Goal: Information Seeking & Learning: Learn about a topic

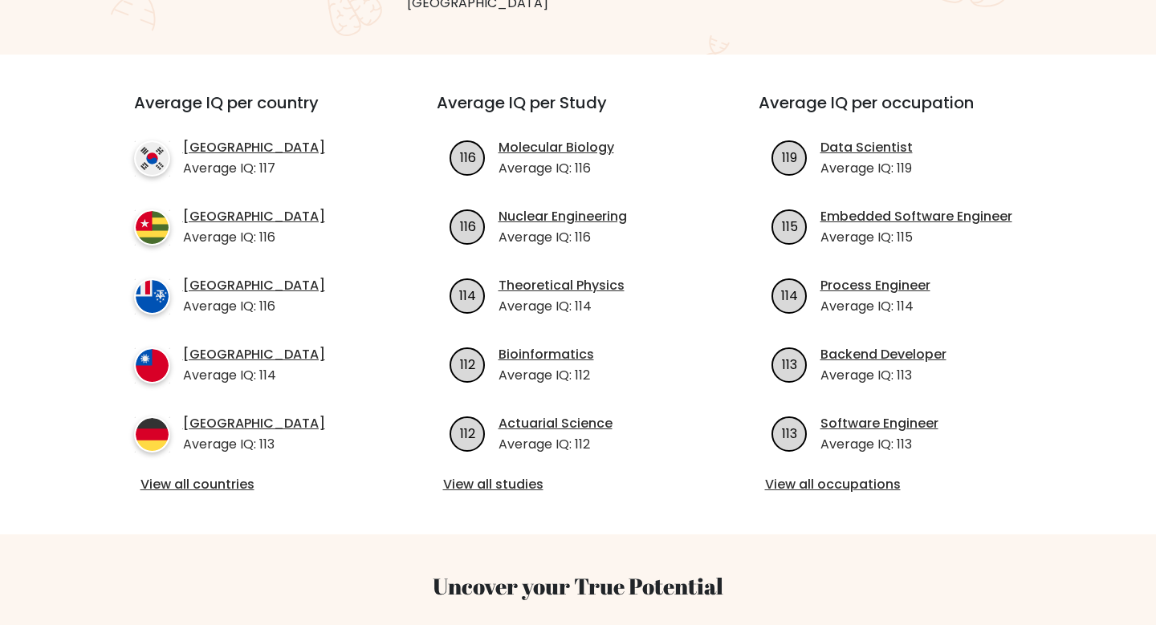
scroll to position [526, 0]
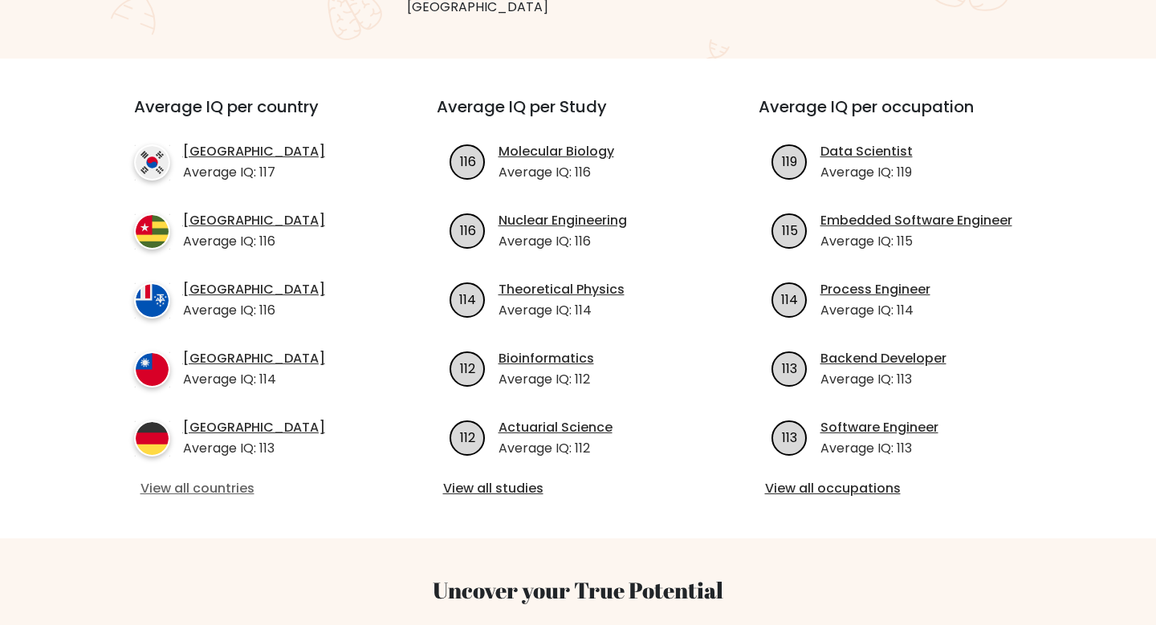
click at [254, 479] on link "View all countries" at bounding box center [256, 488] width 232 height 19
click at [783, 479] on link "View all occupations" at bounding box center [900, 488] width 271 height 19
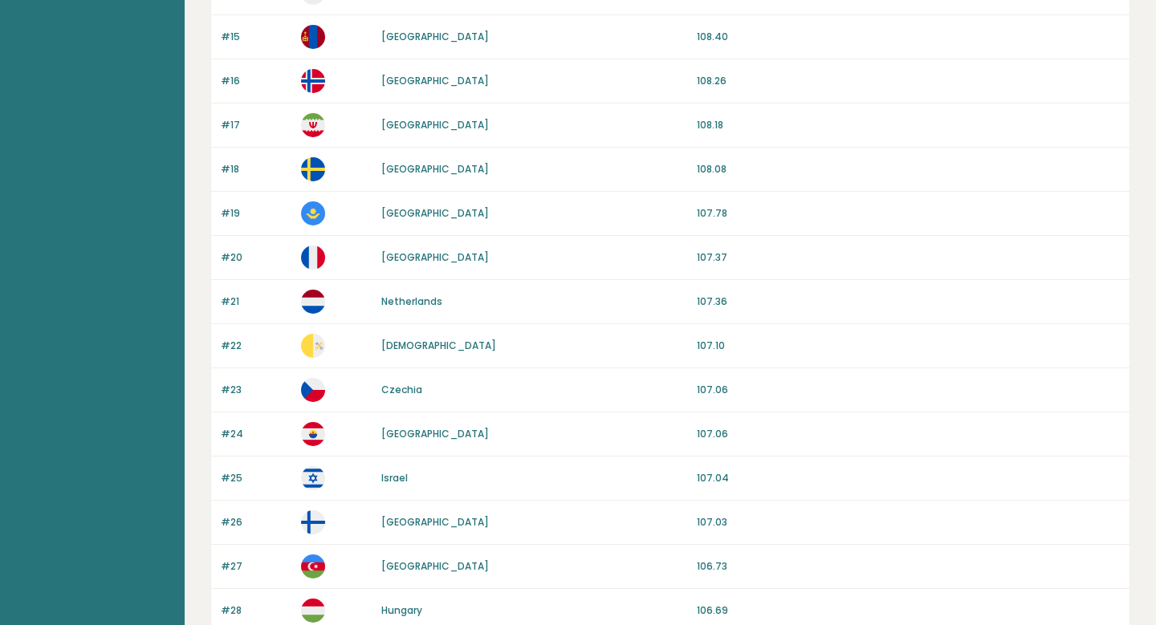
scroll to position [1459, 0]
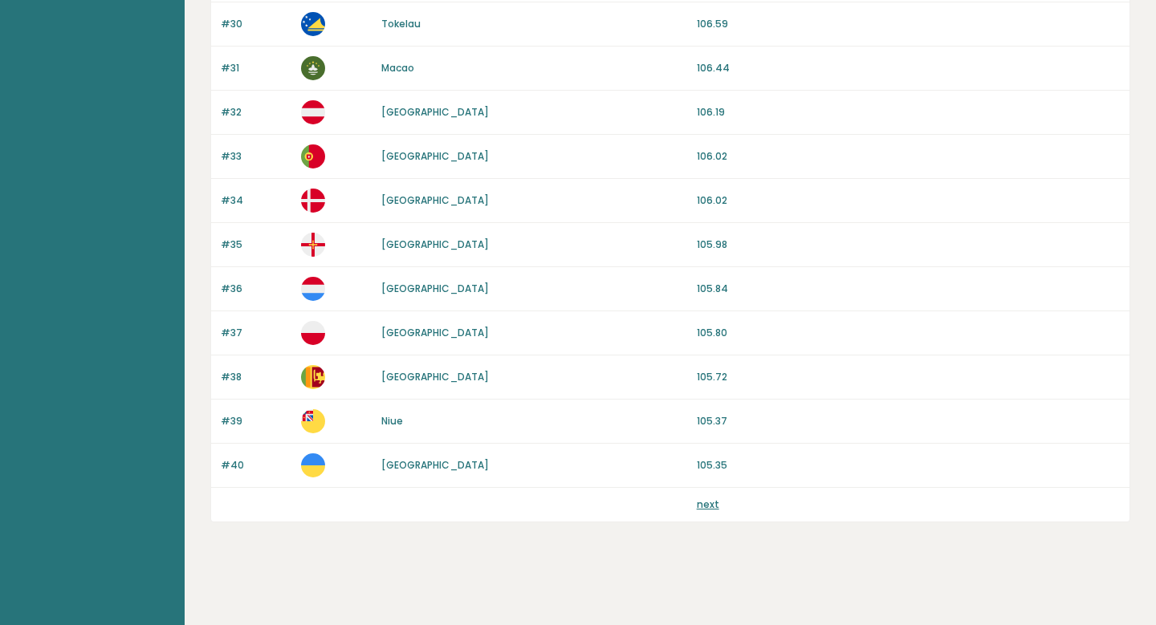
click at [704, 507] on link "next" at bounding box center [708, 505] width 22 height 14
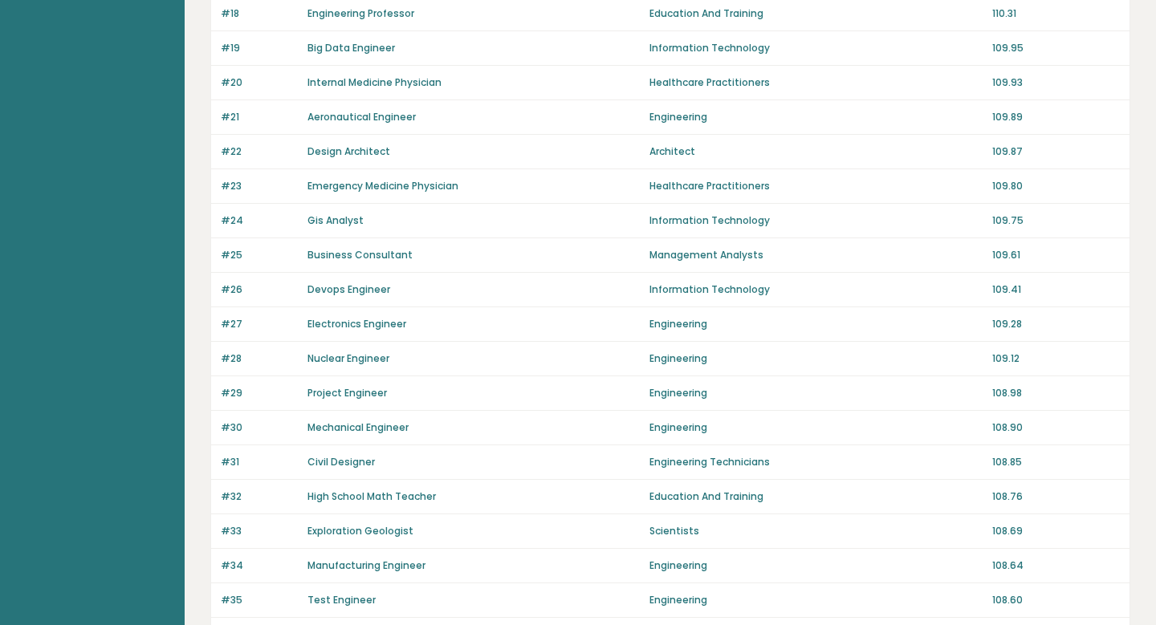
scroll to position [1074, 0]
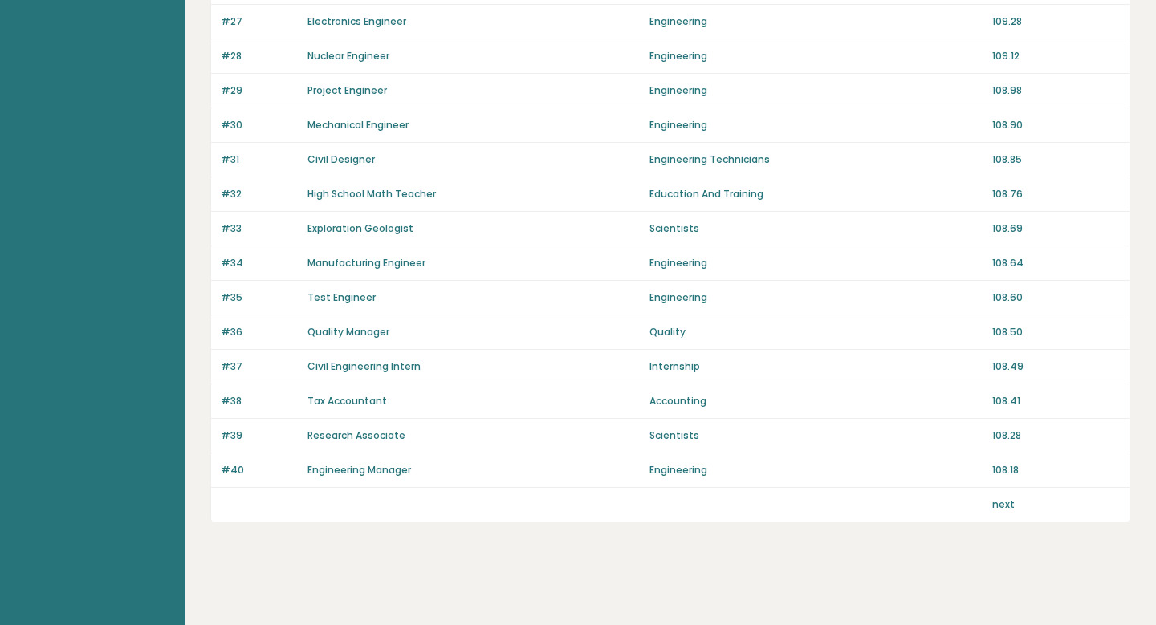
click at [1003, 502] on link "next" at bounding box center [1003, 505] width 22 height 14
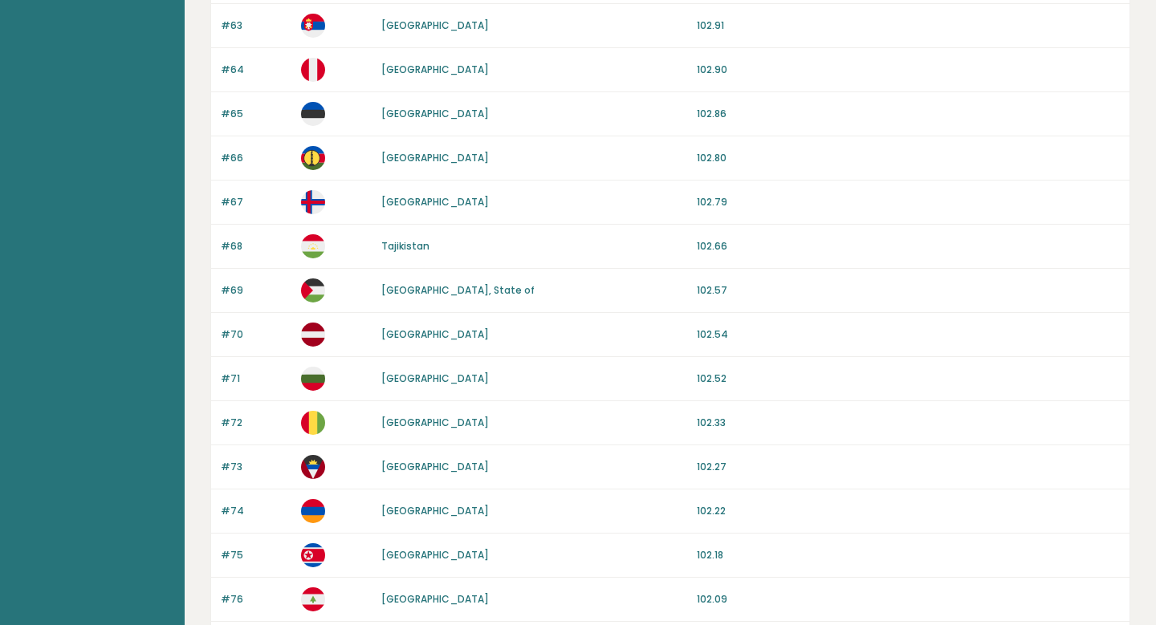
scroll to position [1459, 0]
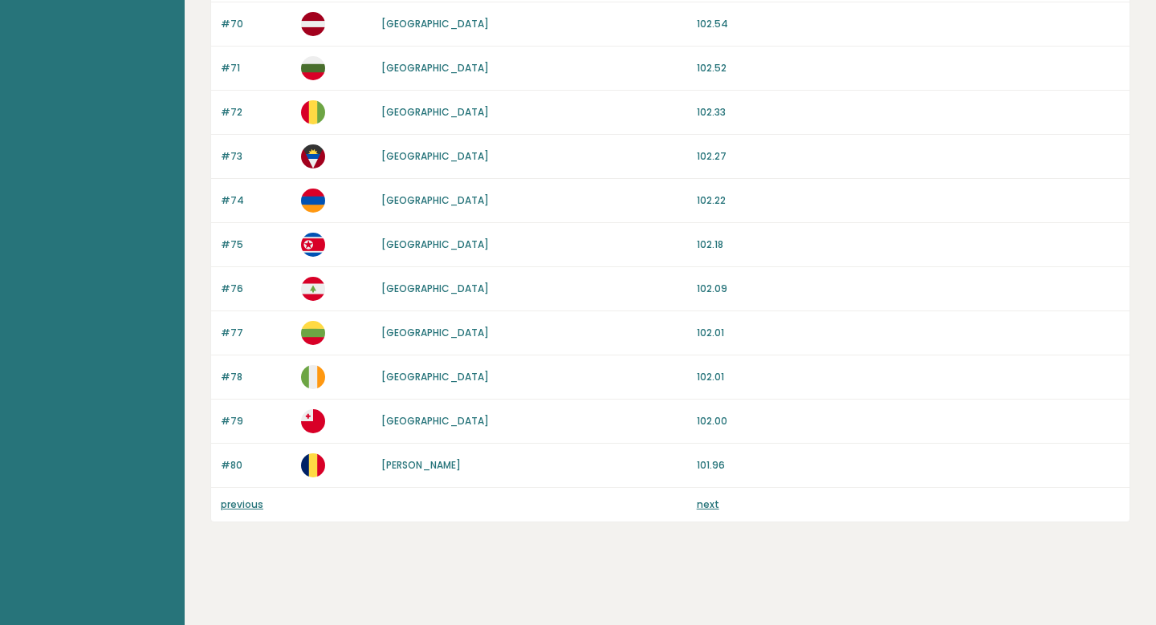
click at [710, 504] on link "next" at bounding box center [708, 505] width 22 height 14
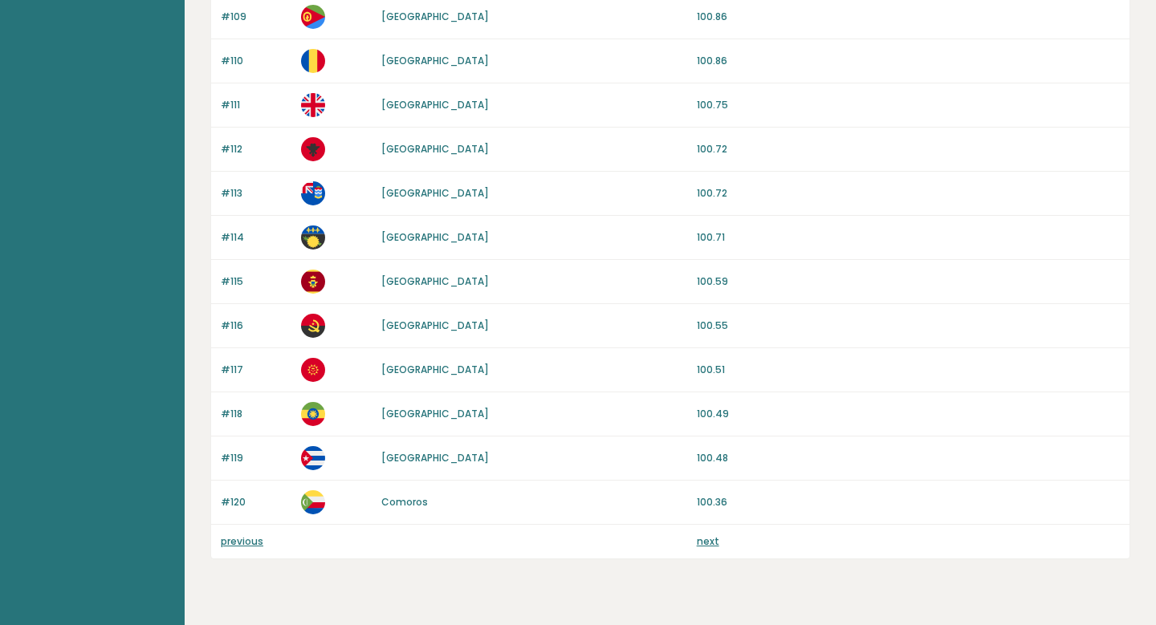
scroll to position [1459, 0]
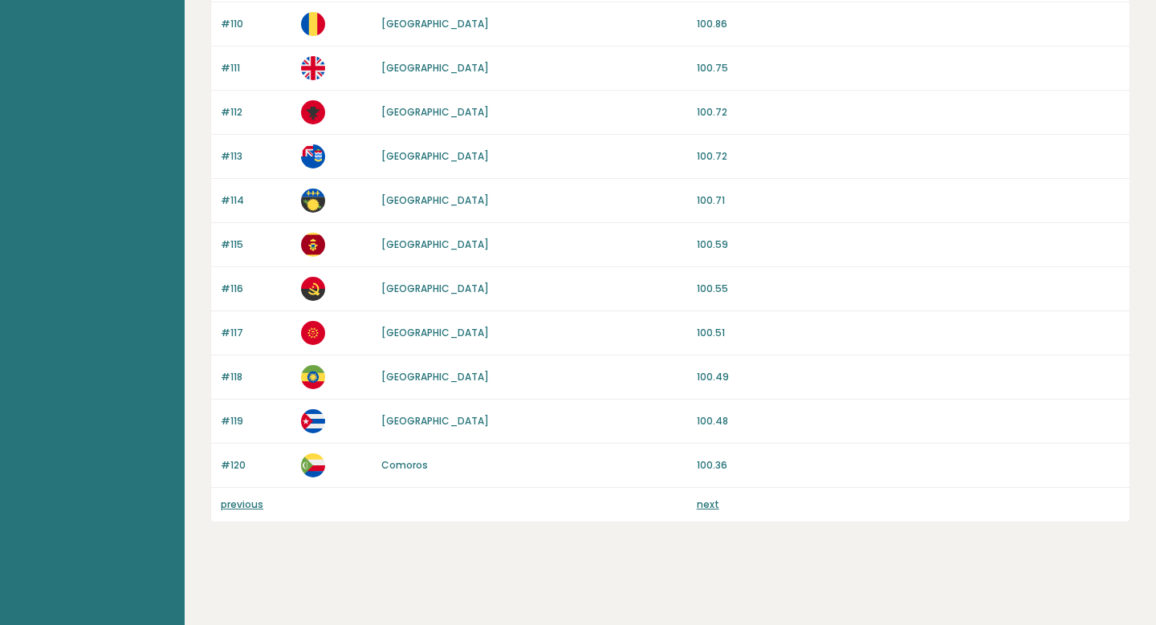
click at [704, 507] on link "next" at bounding box center [708, 505] width 22 height 14
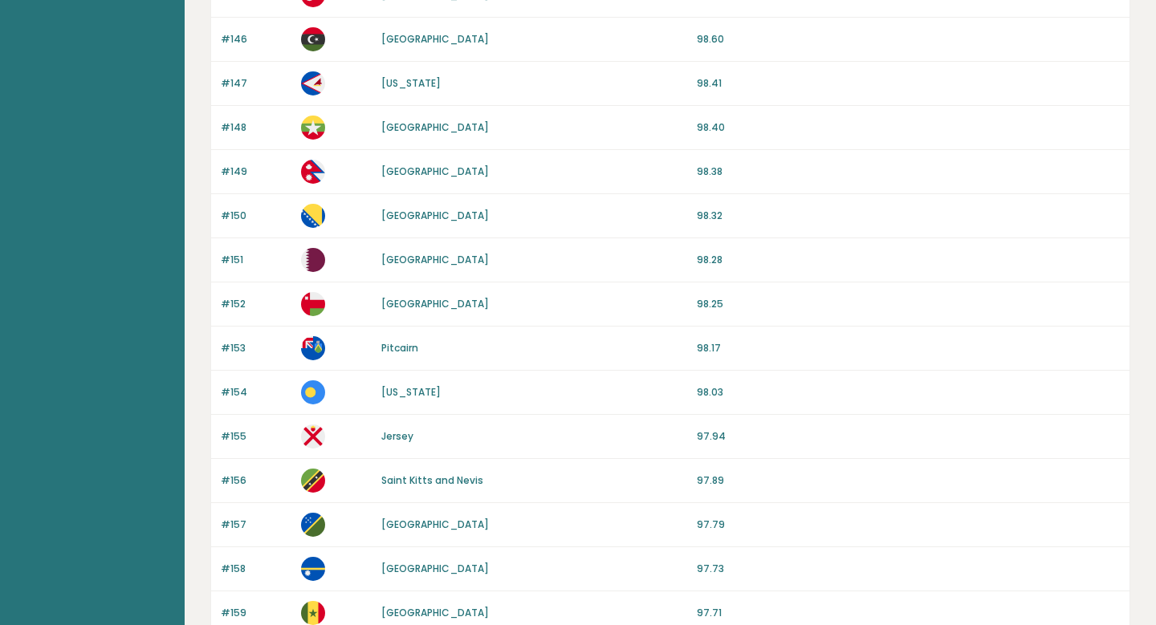
scroll to position [1459, 0]
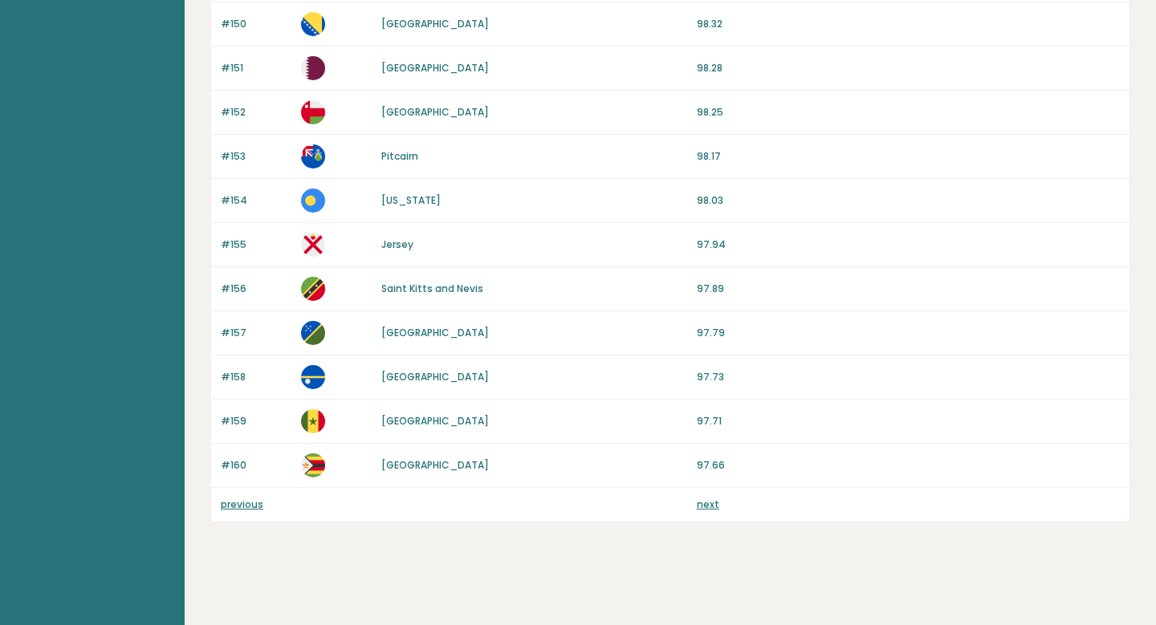
click at [712, 506] on link "next" at bounding box center [708, 505] width 22 height 14
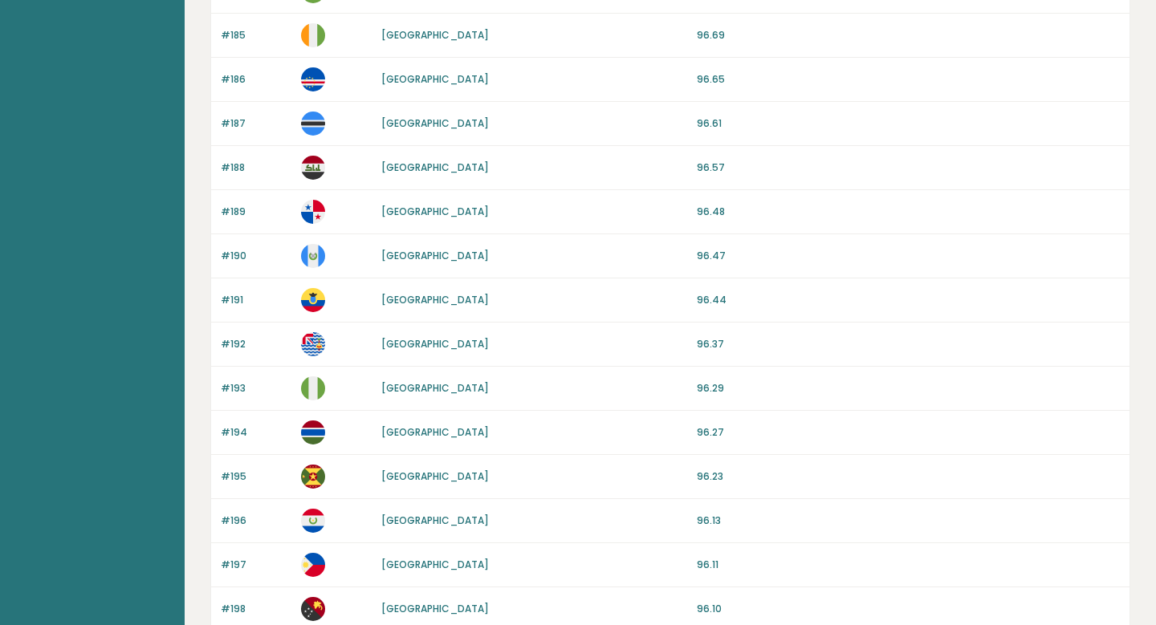
scroll to position [1459, 0]
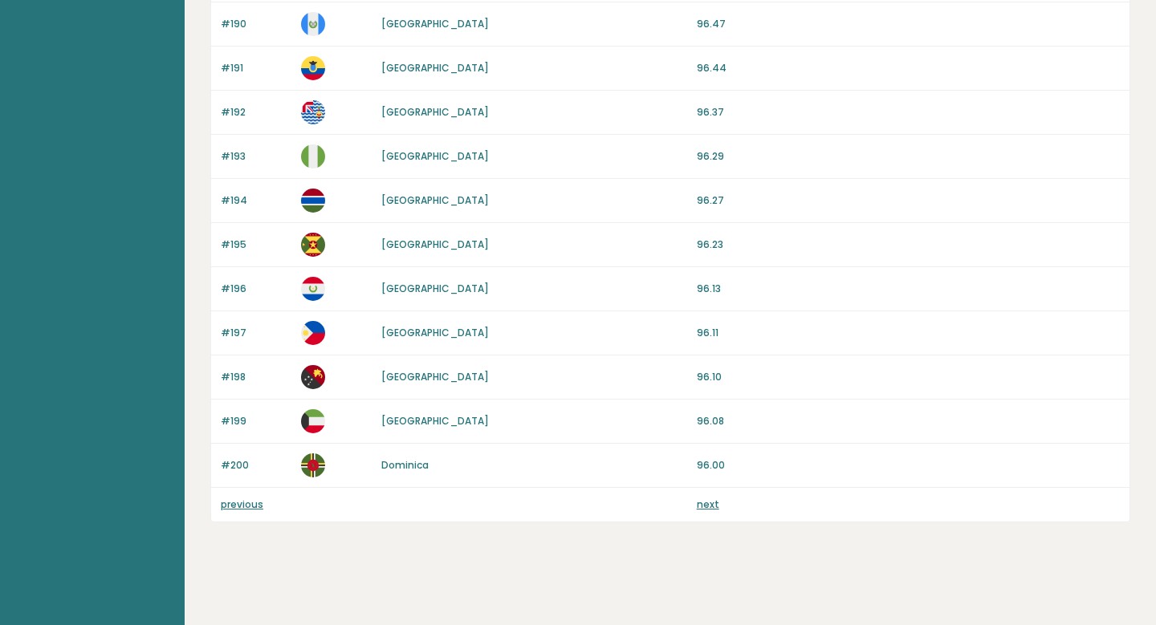
click at [702, 505] on link "next" at bounding box center [708, 505] width 22 height 14
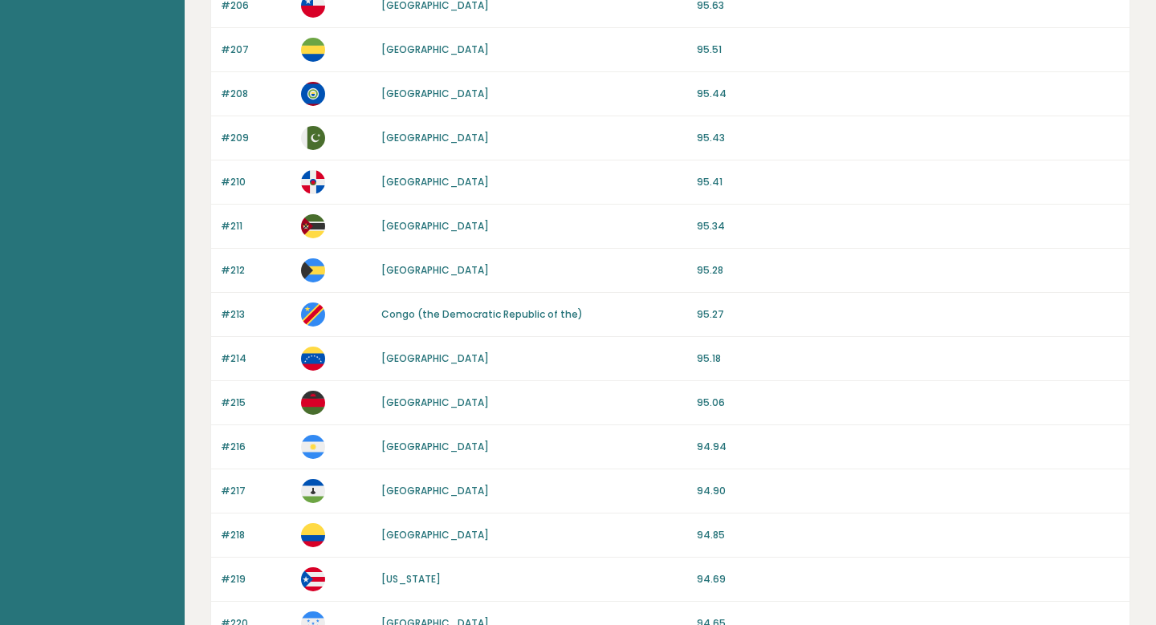
scroll to position [1194, 0]
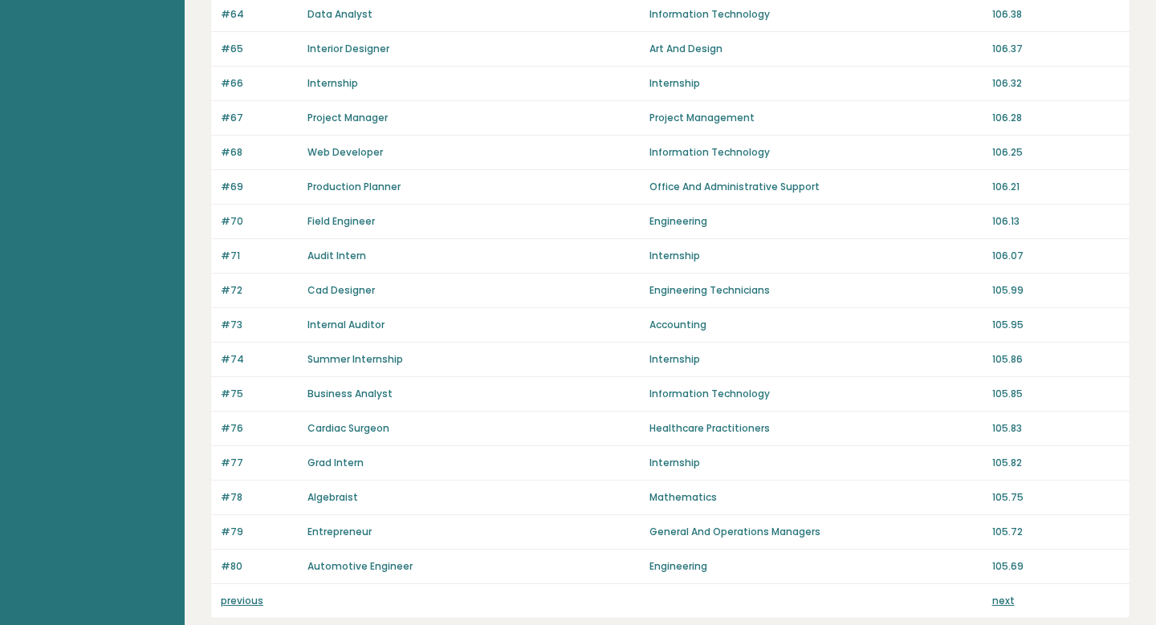
scroll to position [1074, 0]
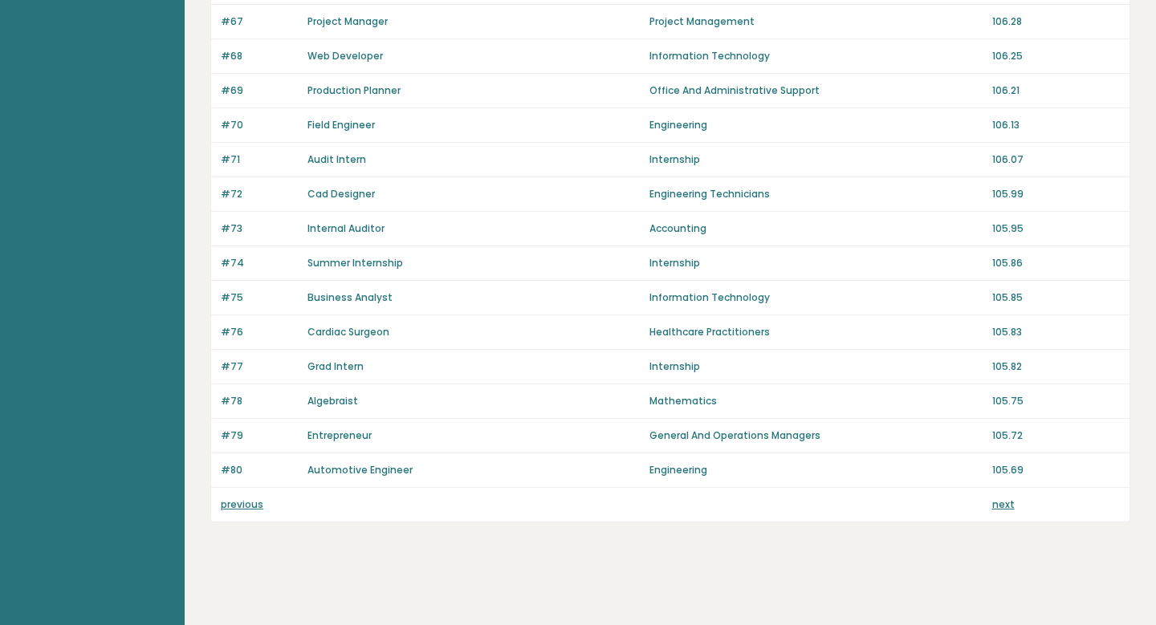
click at [1000, 503] on link "next" at bounding box center [1003, 505] width 22 height 14
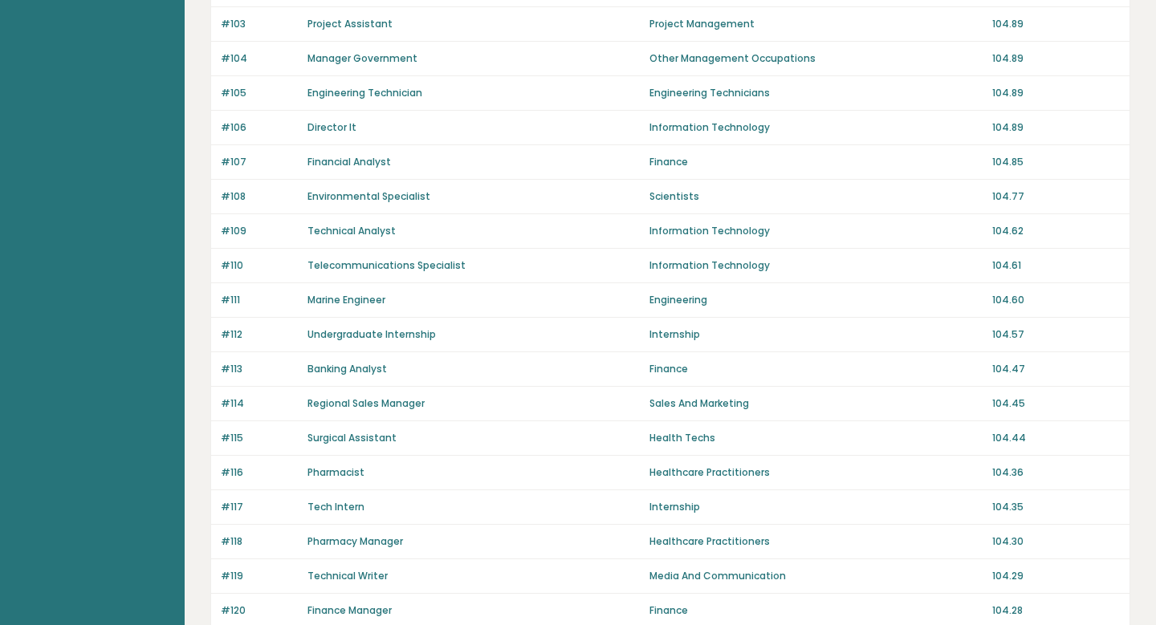
scroll to position [1074, 0]
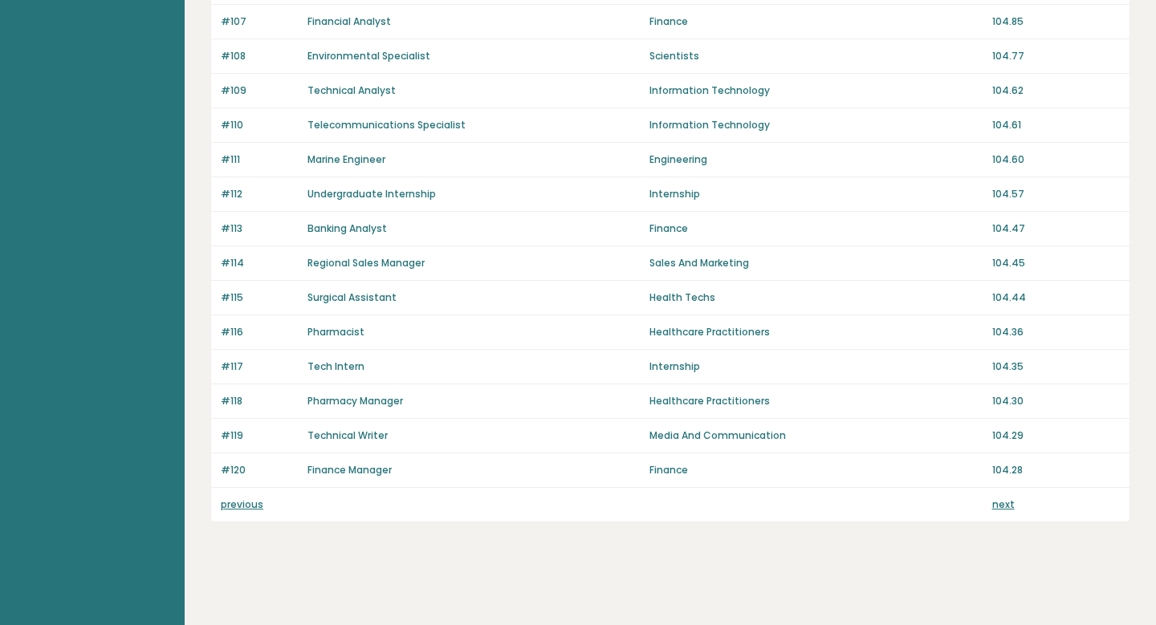
click at [249, 505] on link "previous" at bounding box center [242, 505] width 43 height 14
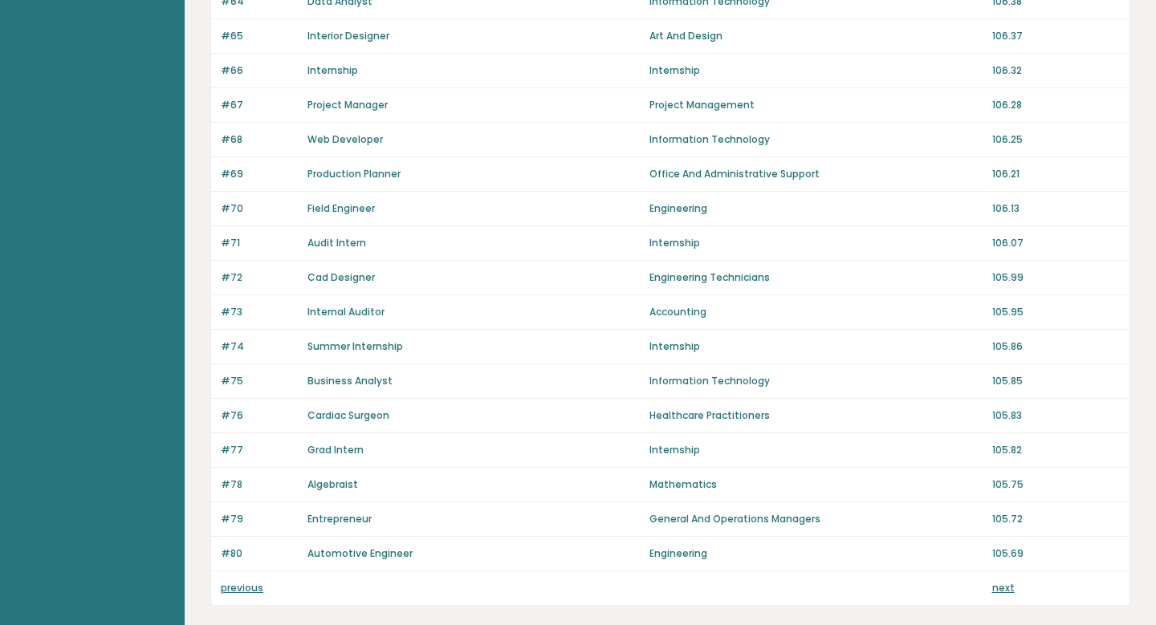
scroll to position [1074, 0]
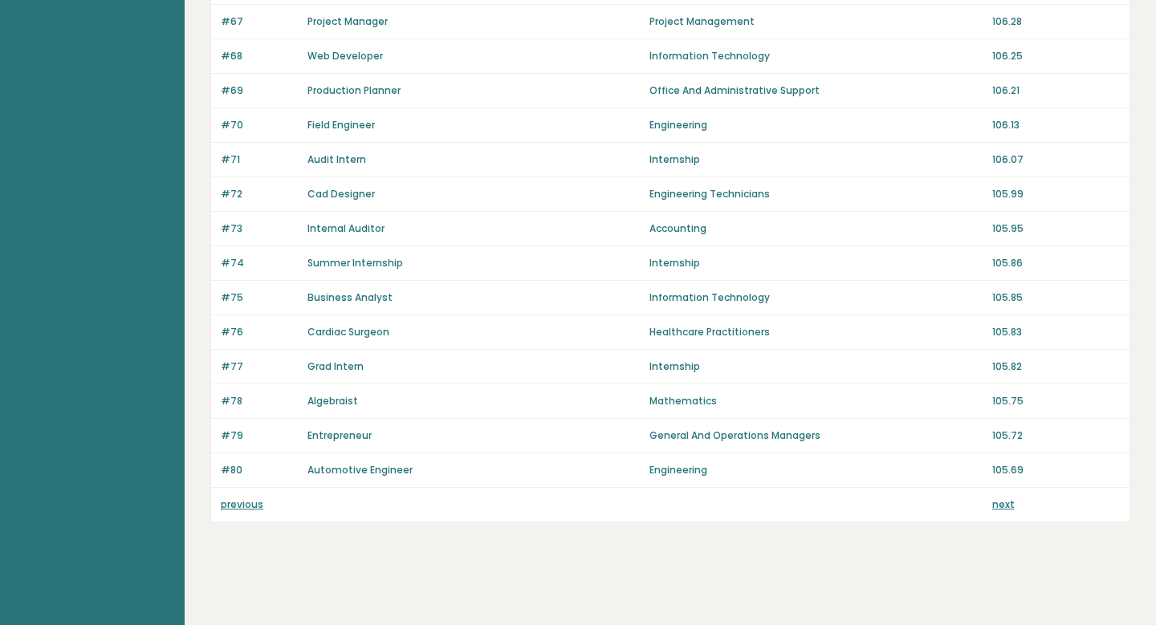
click at [1005, 507] on link "next" at bounding box center [1003, 505] width 22 height 14
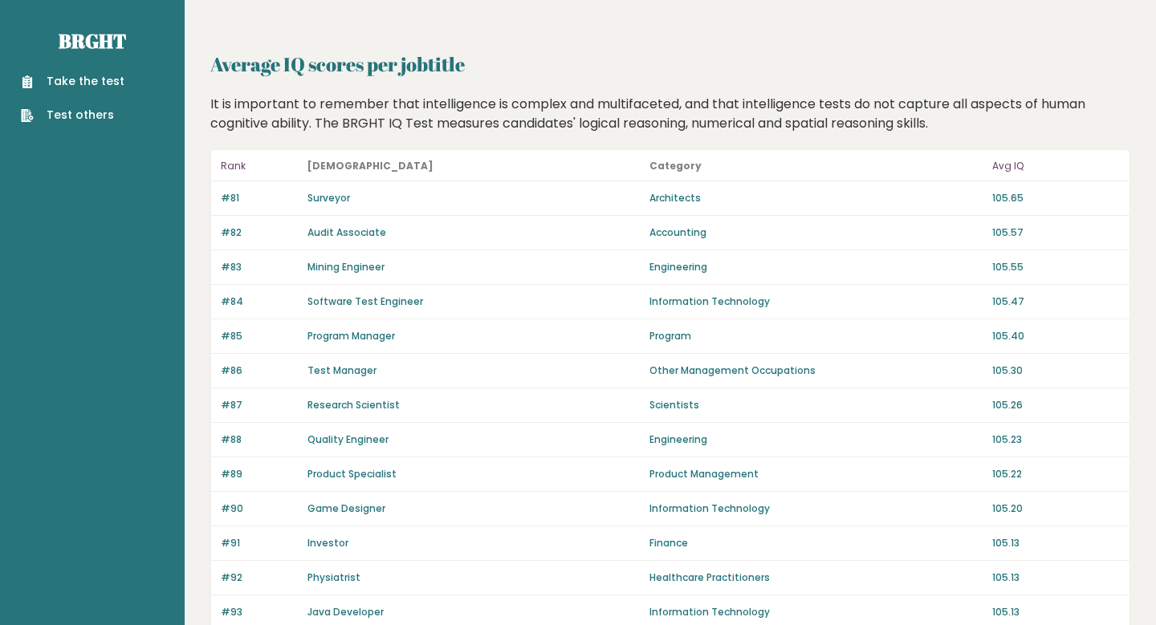
scroll to position [1074, 0]
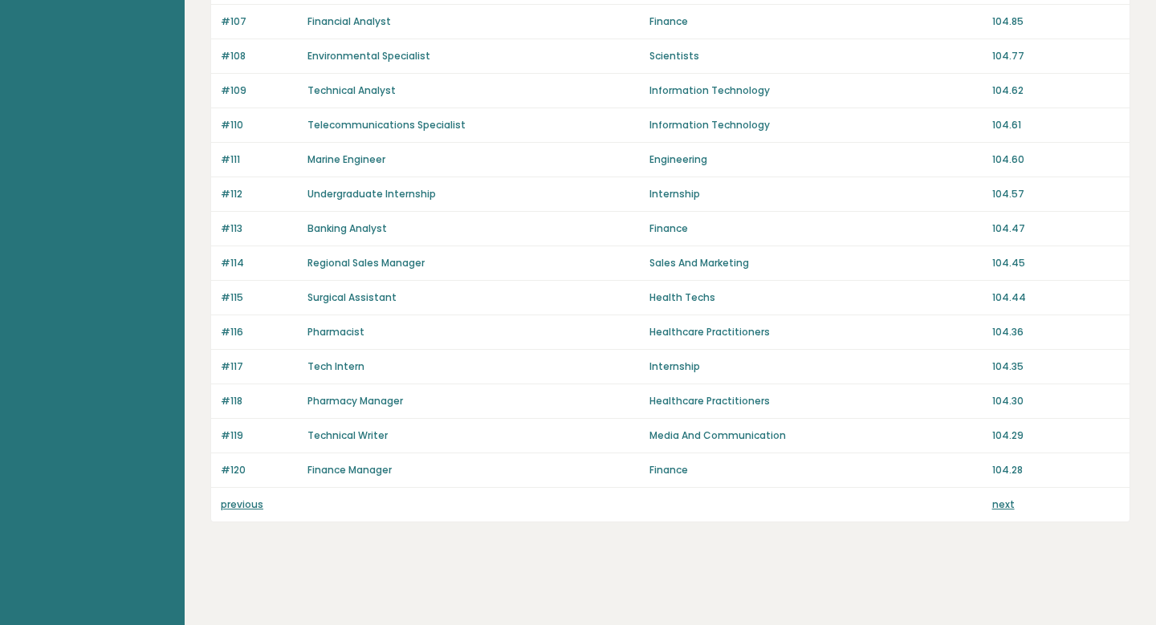
click at [998, 504] on link "next" at bounding box center [1003, 505] width 22 height 14
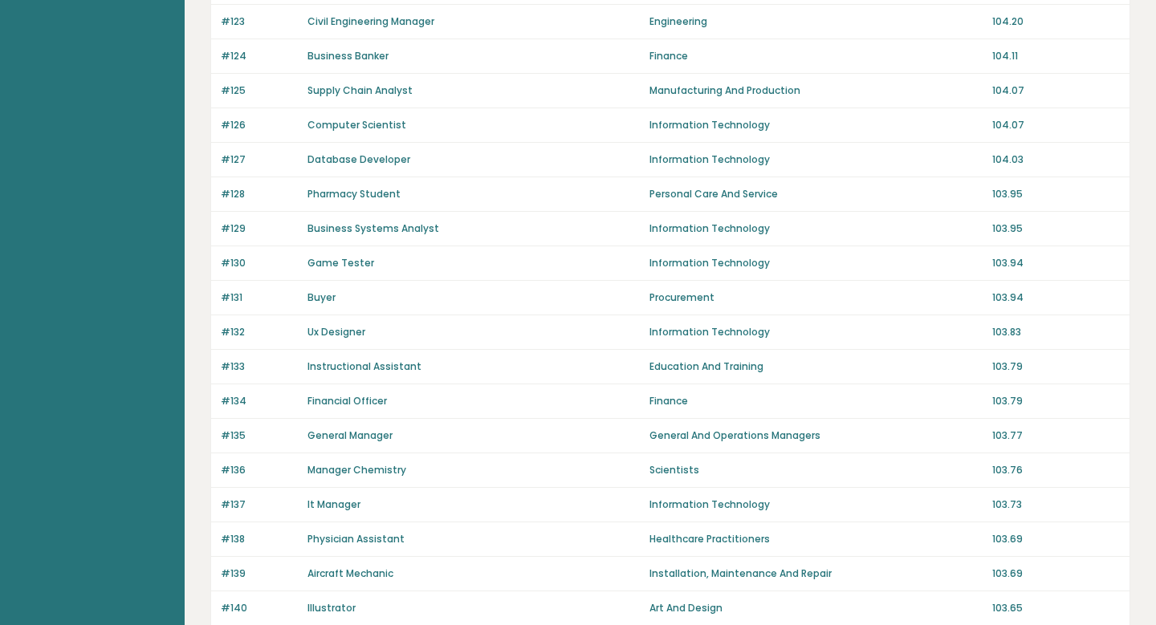
scroll to position [1074, 0]
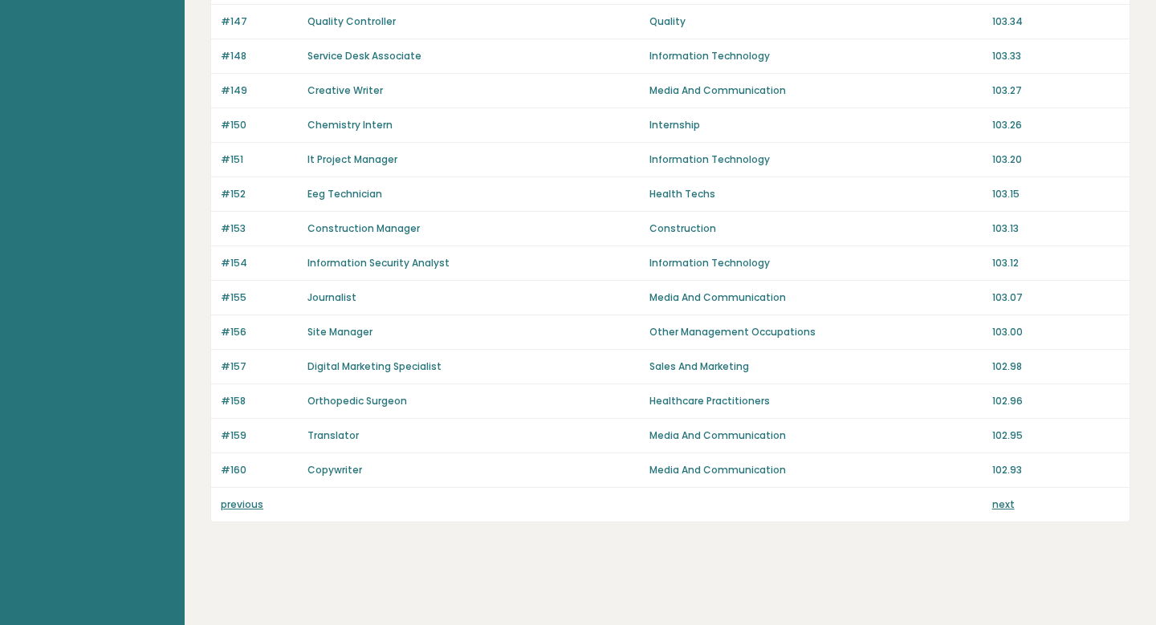
click at [1009, 504] on link "next" at bounding box center [1003, 505] width 22 height 14
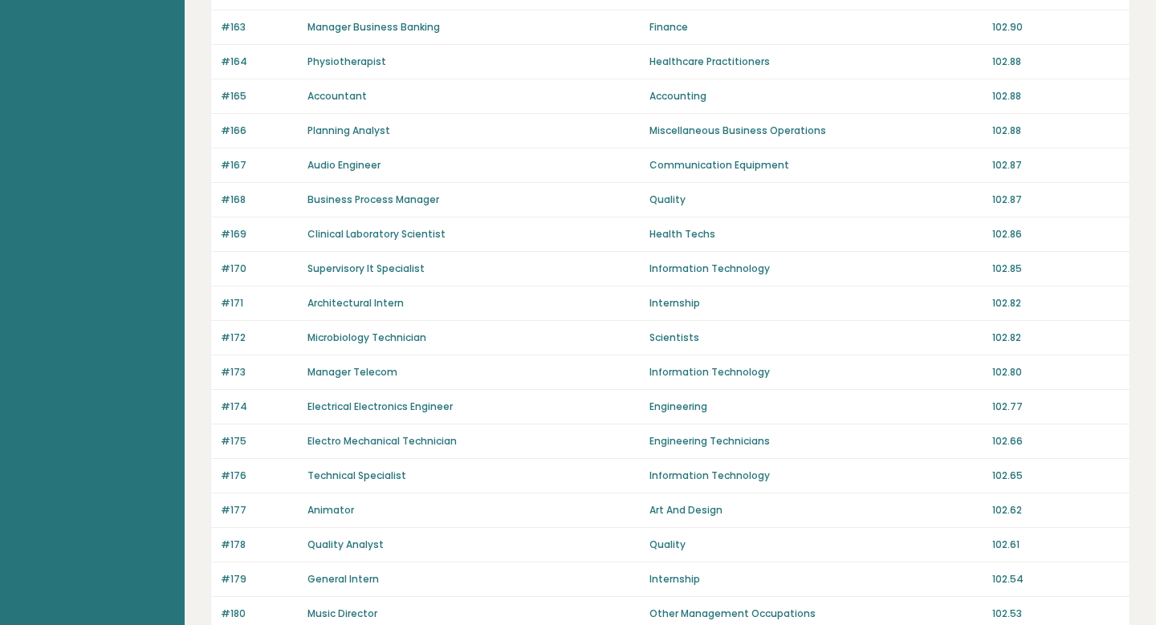
scroll to position [1074, 0]
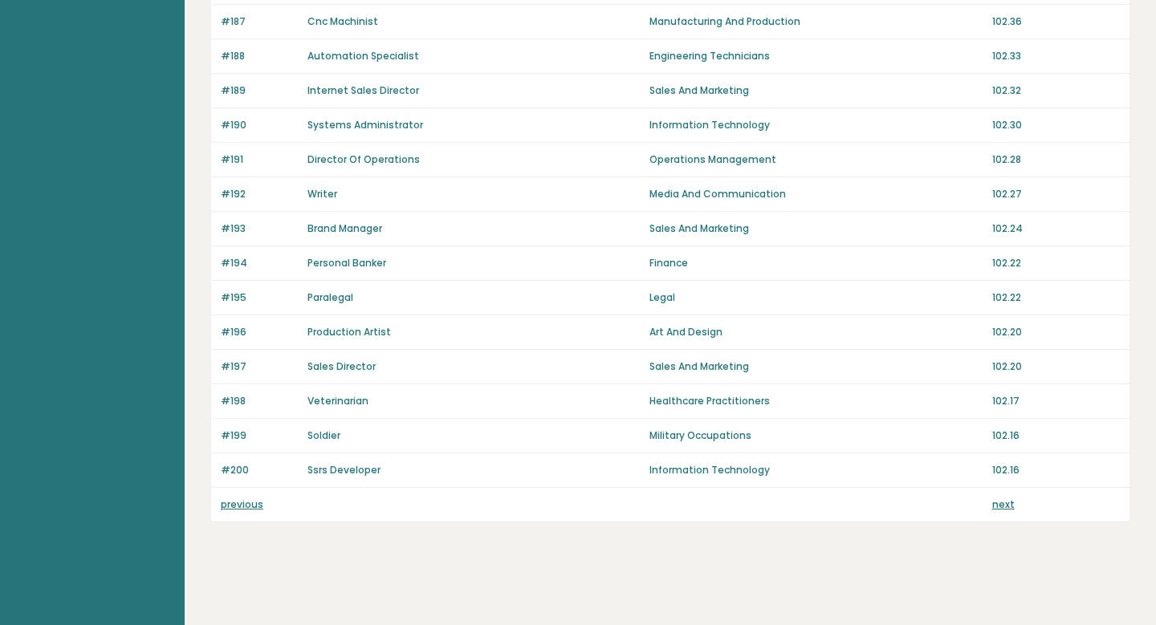
click at [998, 506] on link "next" at bounding box center [1003, 505] width 22 height 14
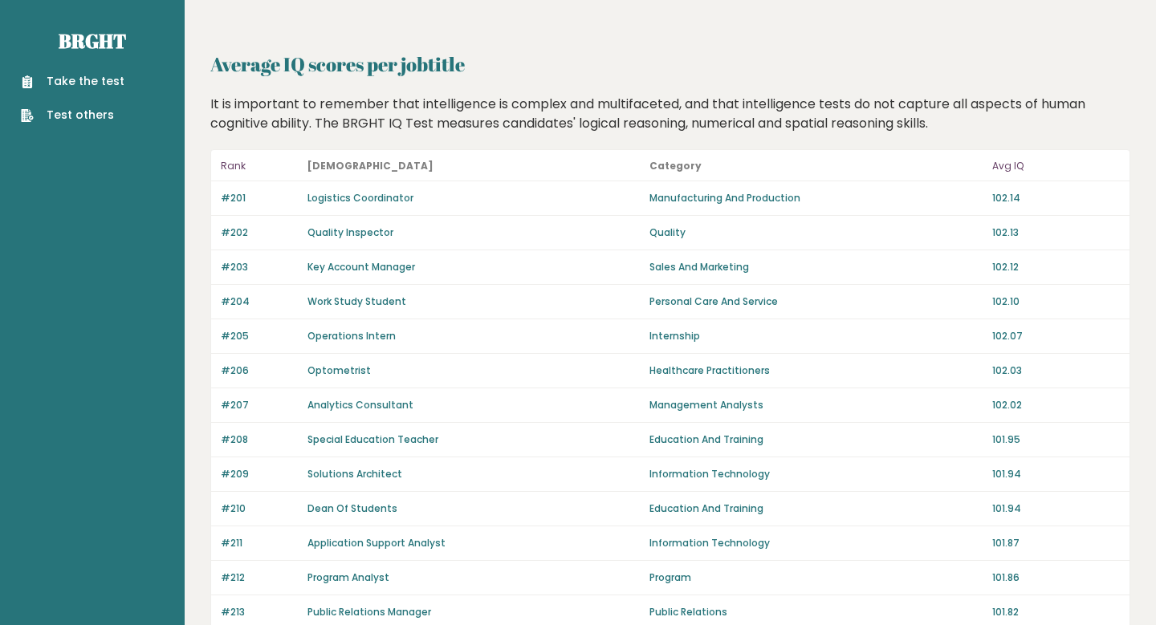
scroll to position [1074, 0]
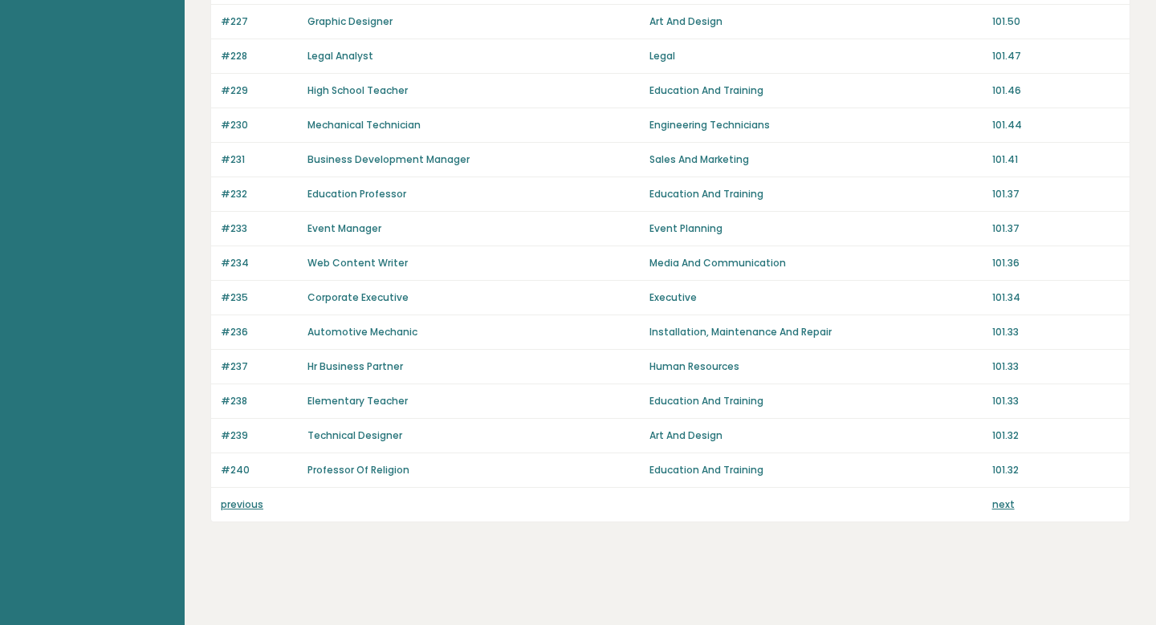
click at [1005, 504] on link "next" at bounding box center [1003, 505] width 22 height 14
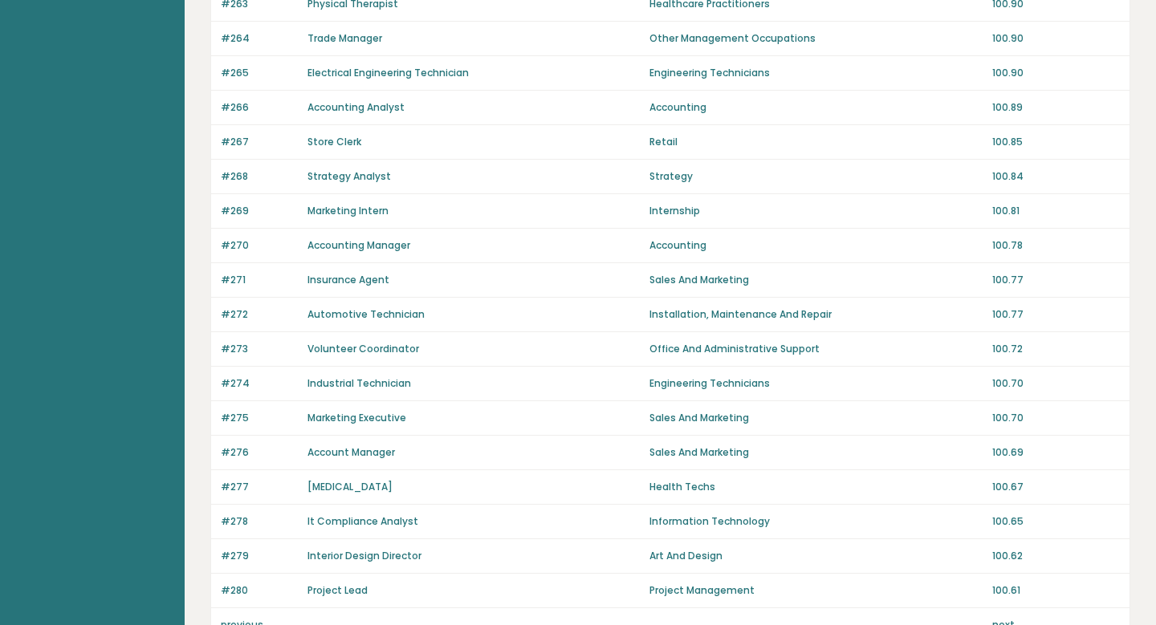
scroll to position [1074, 0]
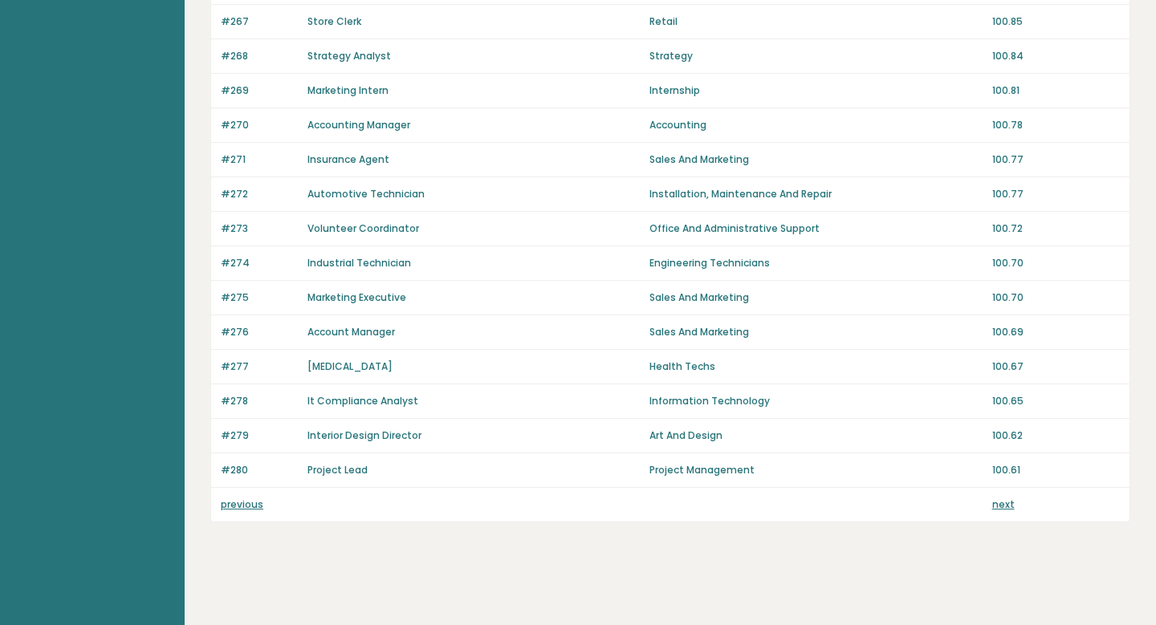
click at [1003, 510] on link "next" at bounding box center [1003, 505] width 22 height 14
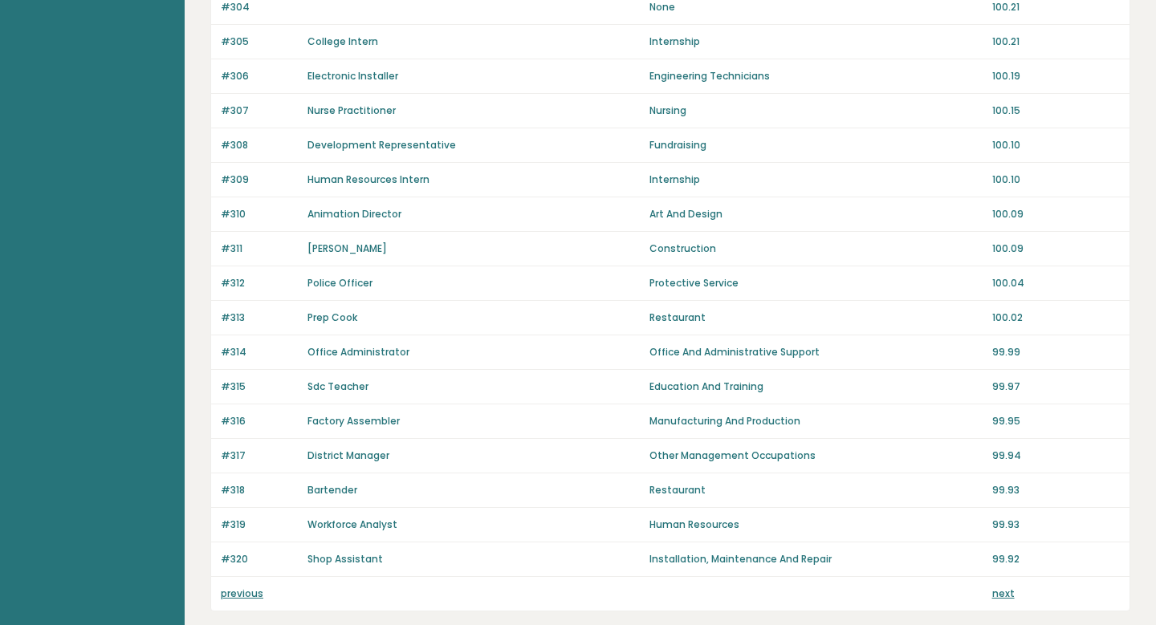
scroll to position [1074, 0]
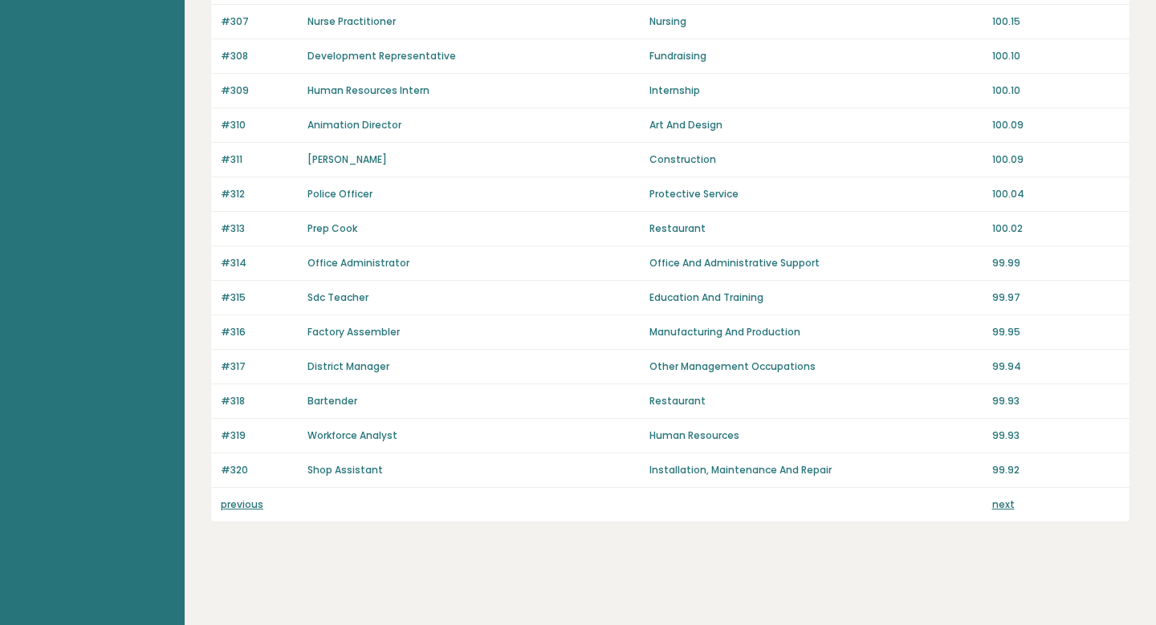
click at [1001, 501] on link "next" at bounding box center [1003, 505] width 22 height 14
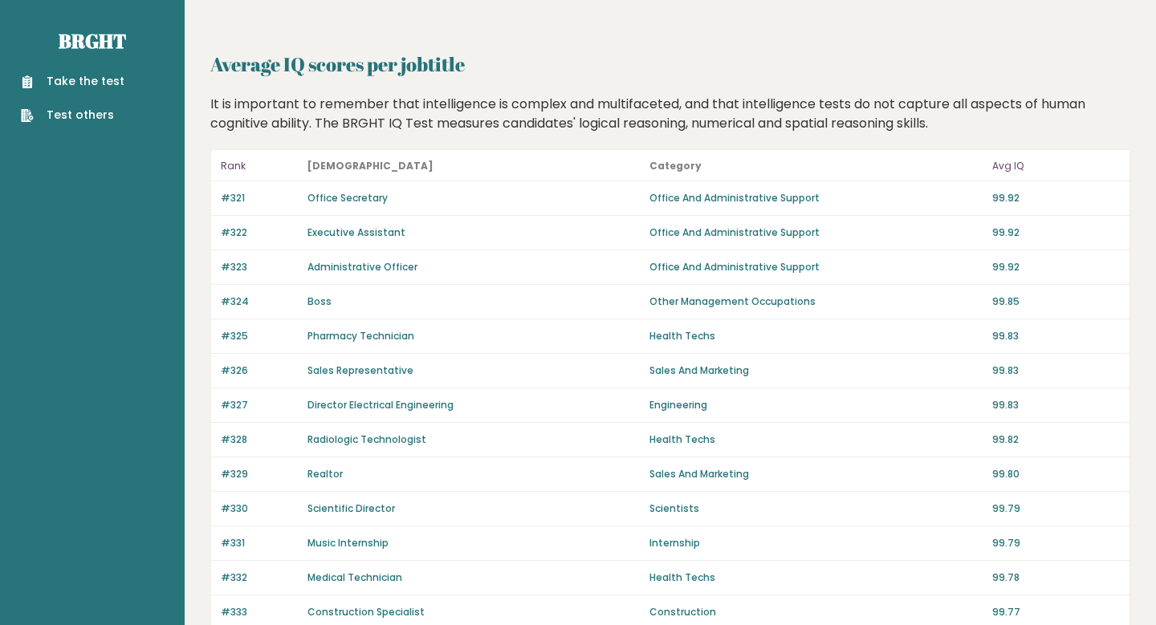
scroll to position [1074, 0]
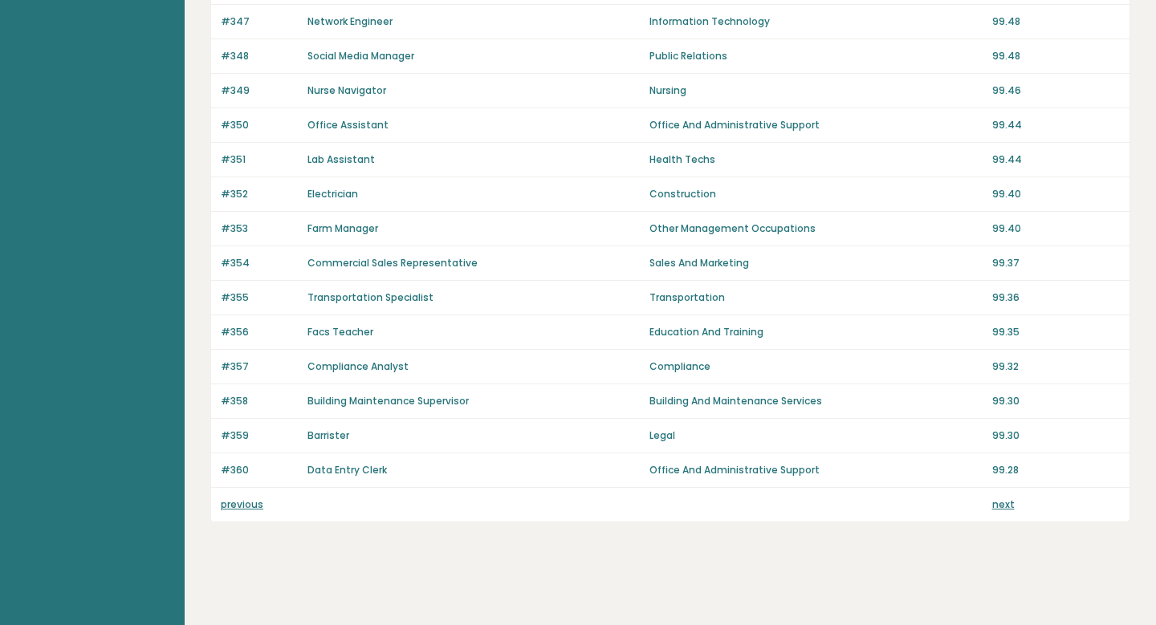
click at [1008, 508] on link "next" at bounding box center [1003, 505] width 22 height 14
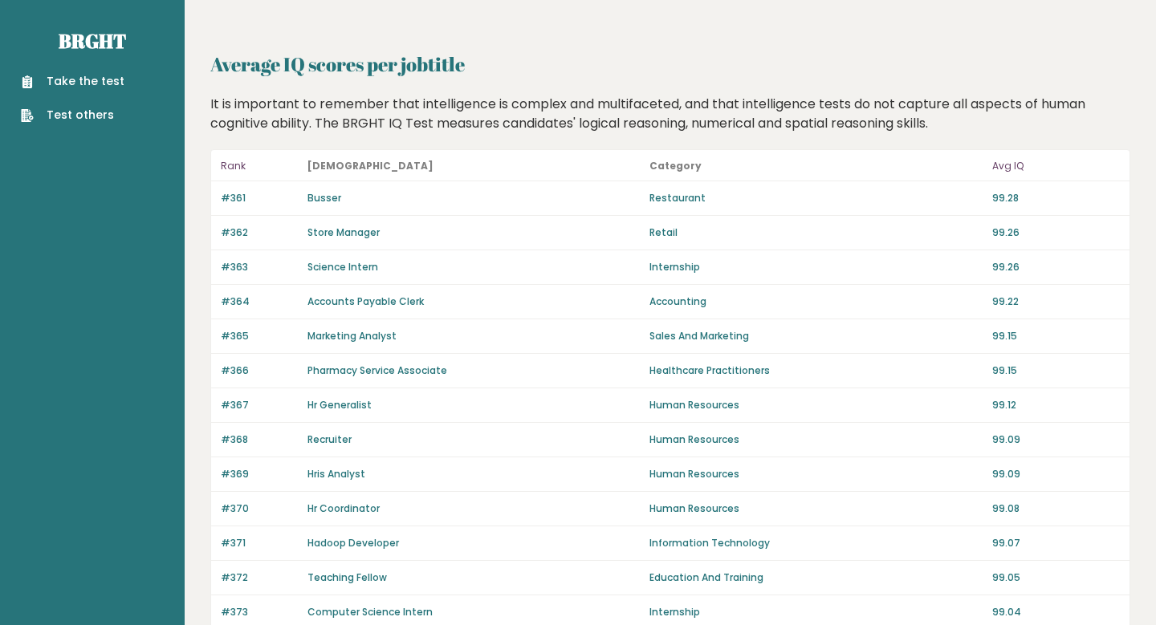
scroll to position [1074, 0]
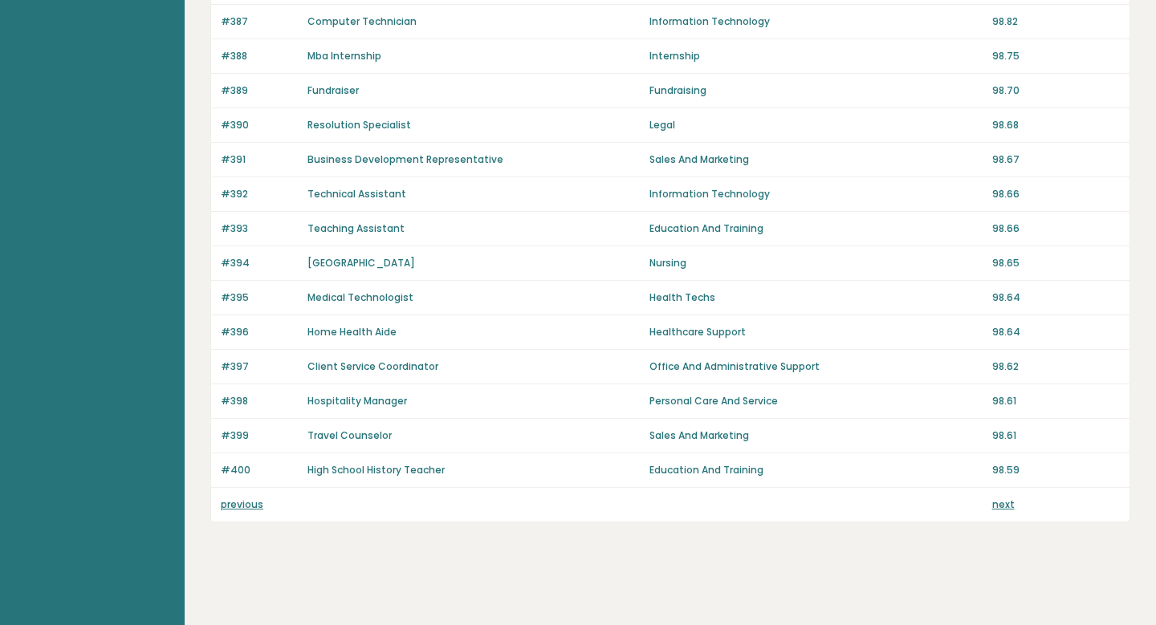
click at [1001, 503] on link "next" at bounding box center [1003, 505] width 22 height 14
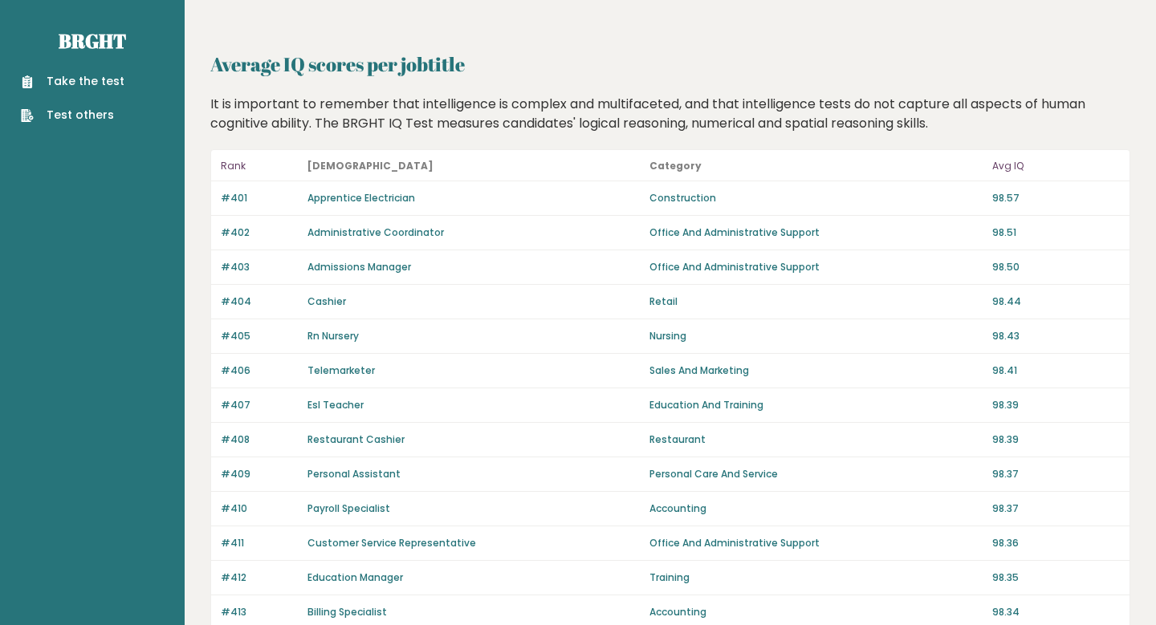
scroll to position [1074, 0]
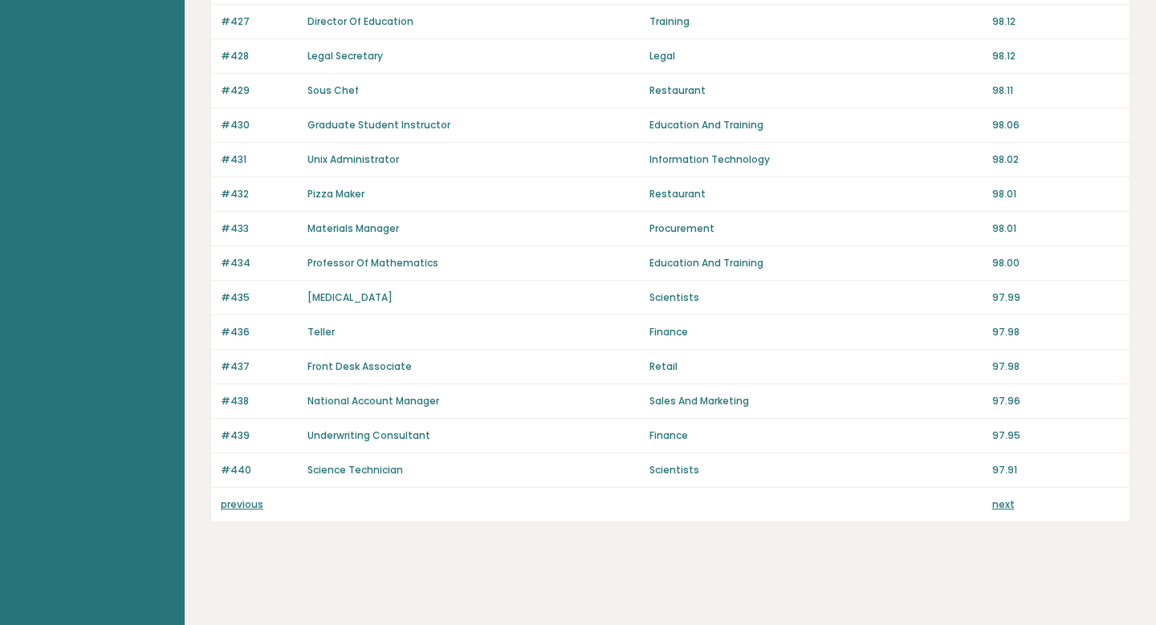
click at [1004, 505] on link "next" at bounding box center [1003, 505] width 22 height 14
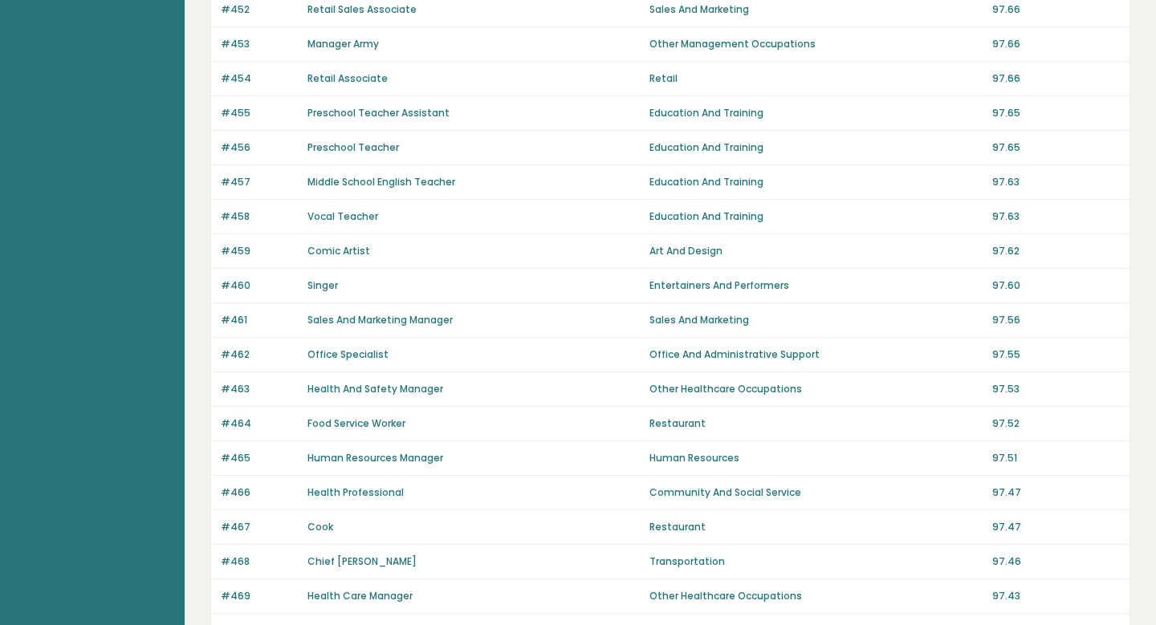
scroll to position [1074, 0]
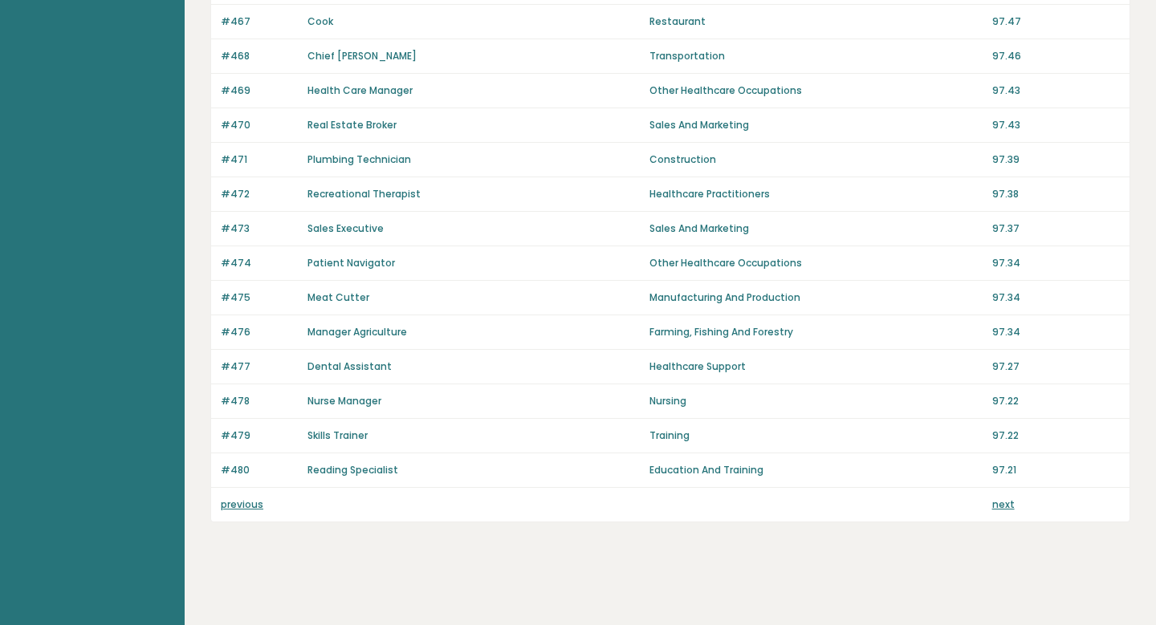
click at [1003, 504] on link "next" at bounding box center [1003, 505] width 22 height 14
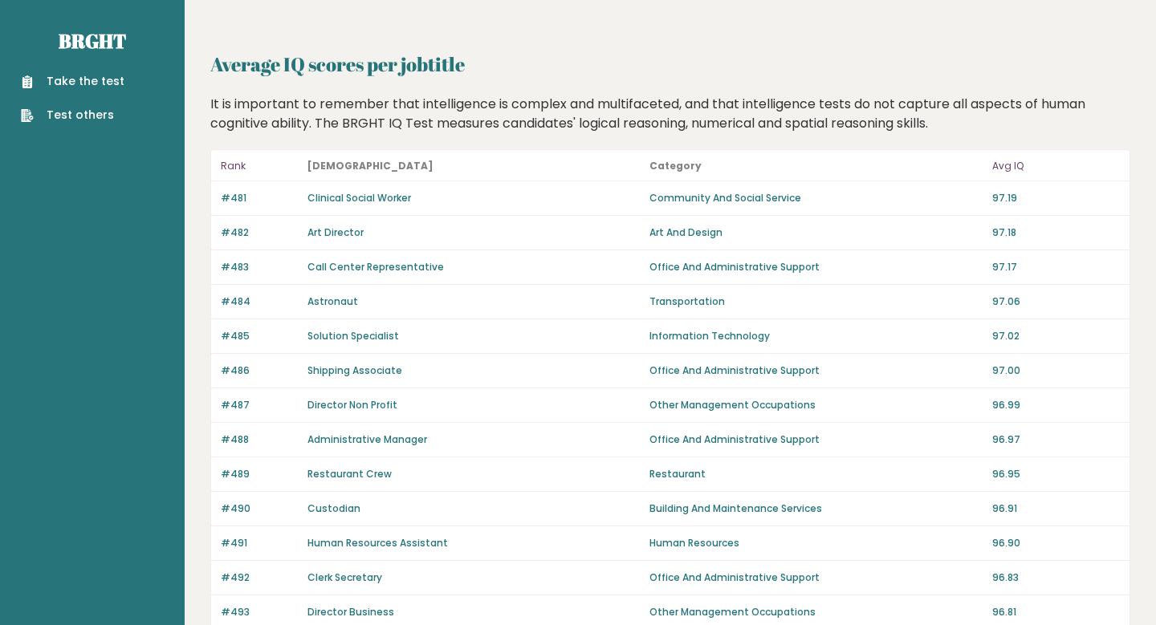
scroll to position [1074, 0]
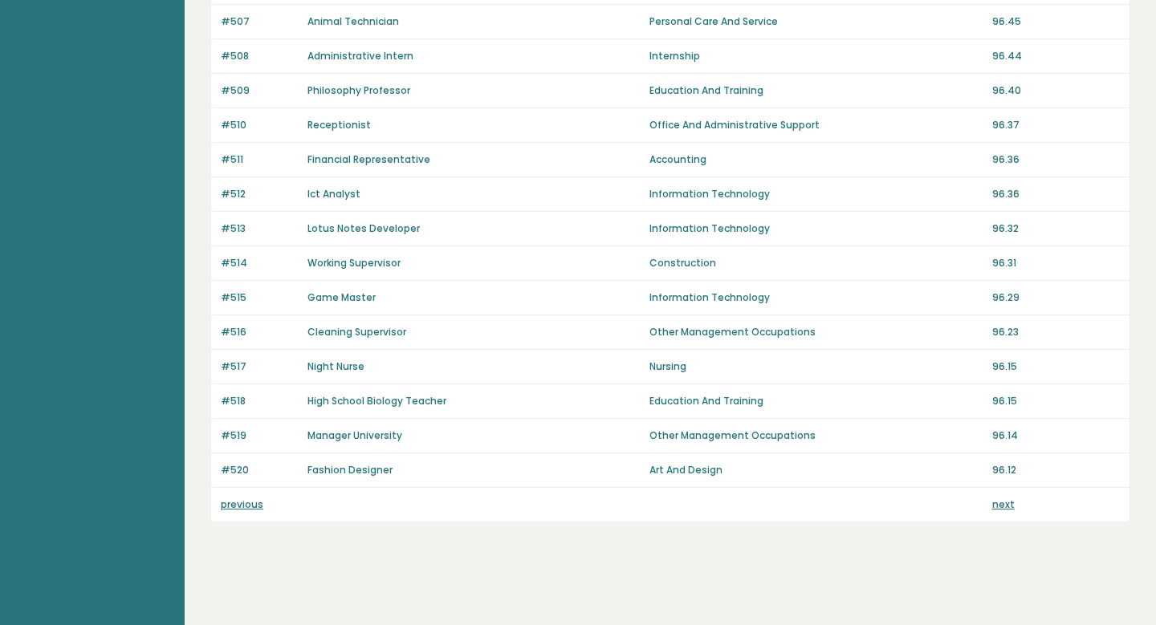
click at [998, 503] on link "next" at bounding box center [1003, 505] width 22 height 14
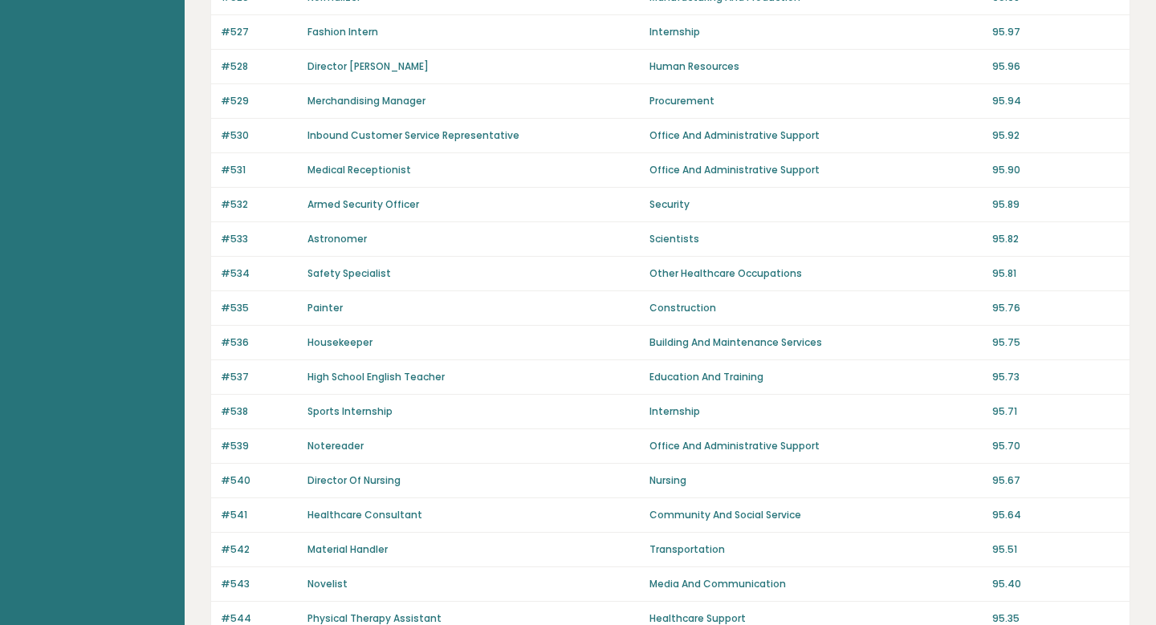
scroll to position [1074, 0]
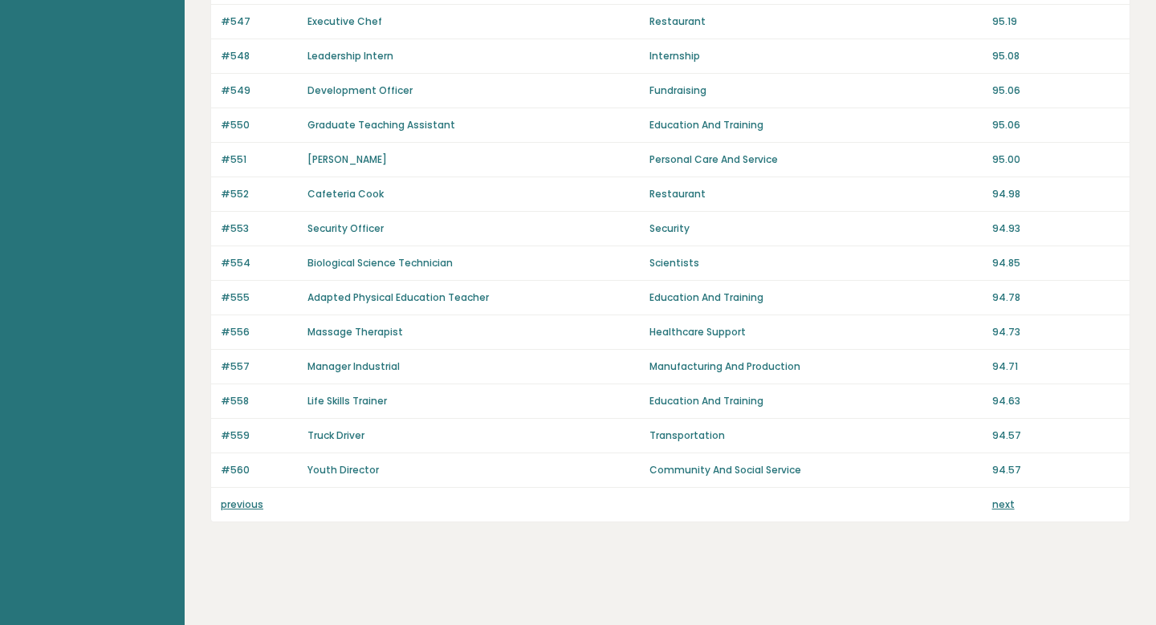
click at [1004, 506] on link "next" at bounding box center [1003, 505] width 22 height 14
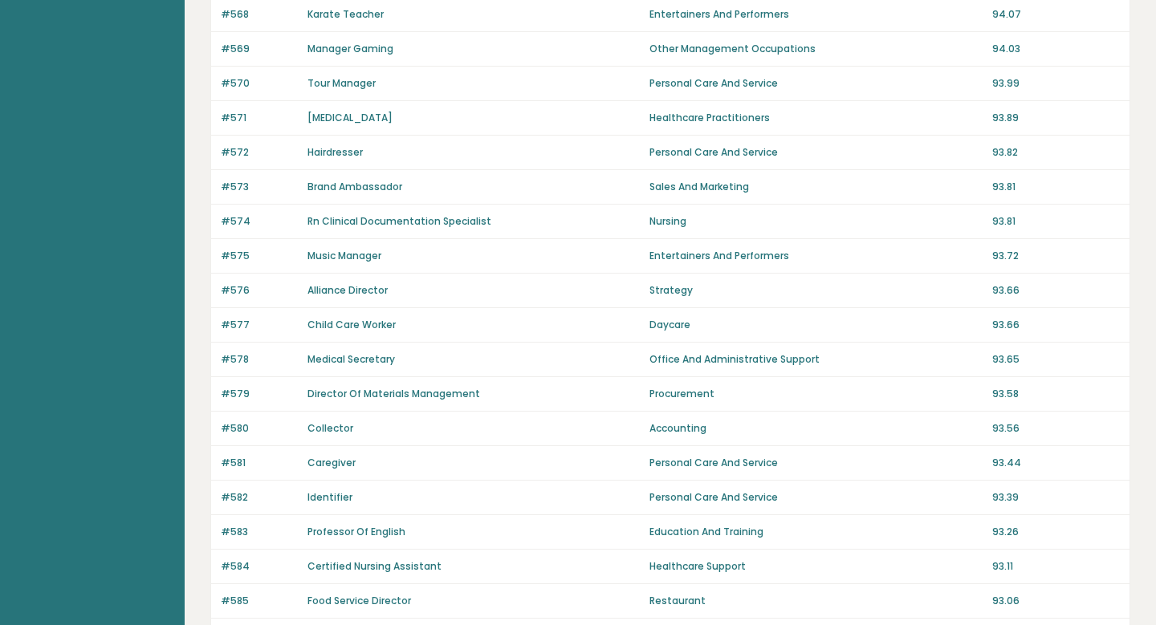
scroll to position [901, 0]
